Goal: Task Accomplishment & Management: Manage account settings

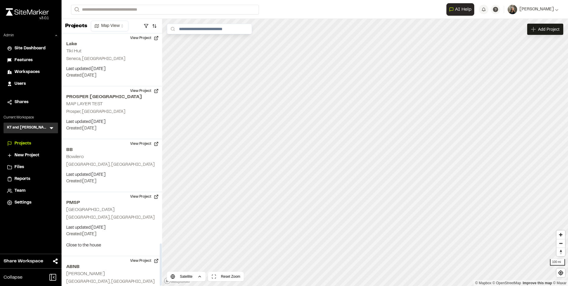
scroll to position [1255, 0]
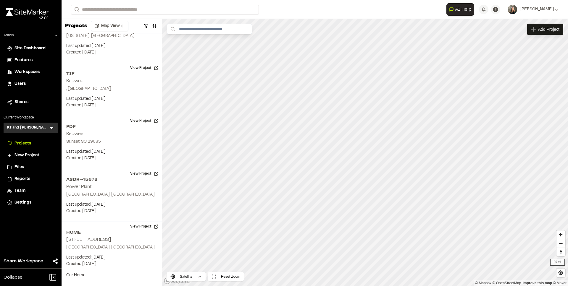
click at [22, 63] on span "Features" at bounding box center [23, 60] width 18 height 7
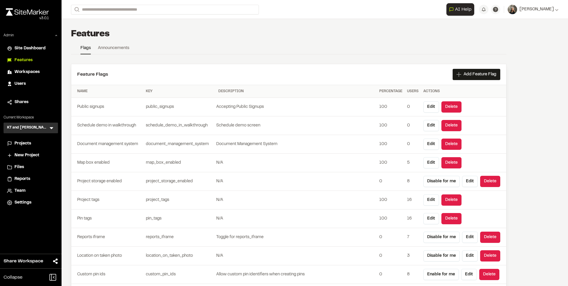
scroll to position [1436, 0]
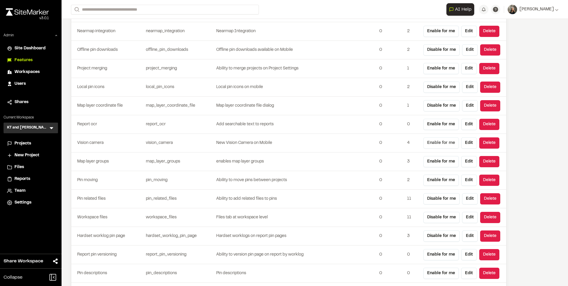
click at [438, 142] on button "Enable for me" at bounding box center [440, 143] width 35 height 11
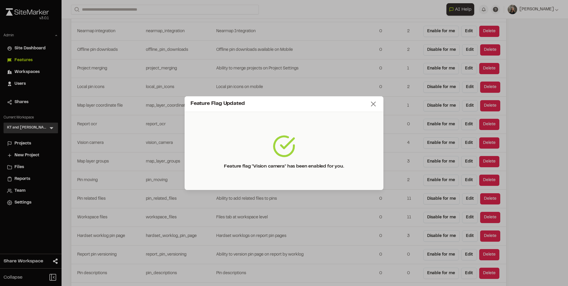
click at [375, 105] on line at bounding box center [373, 104] width 4 height 4
